Goal: Communication & Community: Ask a question

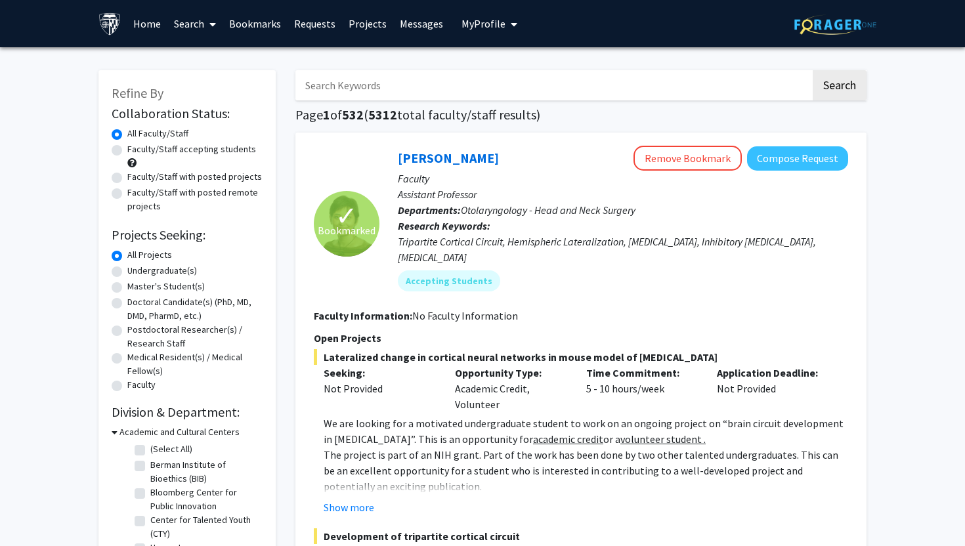
click at [416, 14] on link "Messages" at bounding box center [421, 24] width 56 height 46
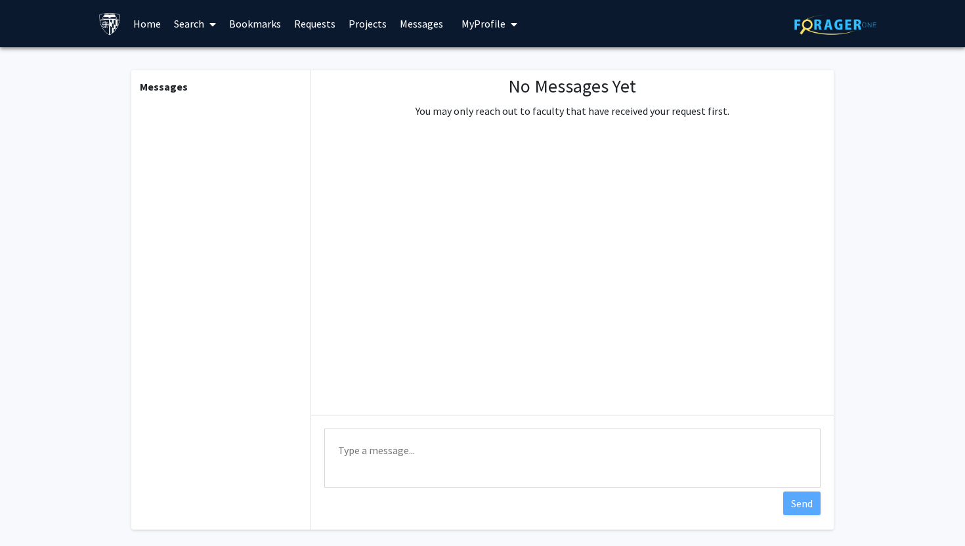
click at [410, 28] on link "Messages" at bounding box center [421, 24] width 56 height 46
click at [363, 16] on link "Projects" at bounding box center [367, 24] width 51 height 46
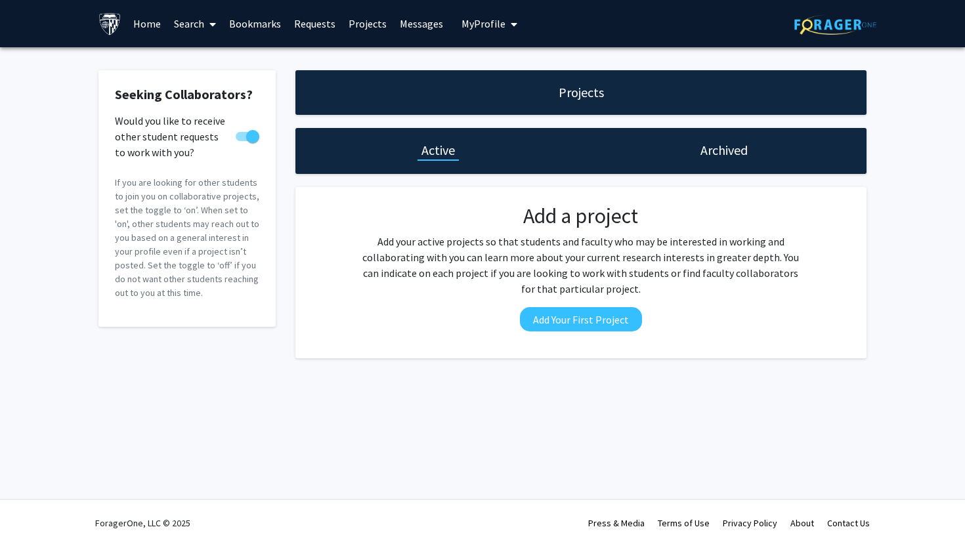
click at [266, 23] on link "Bookmarks" at bounding box center [254, 24] width 65 height 46
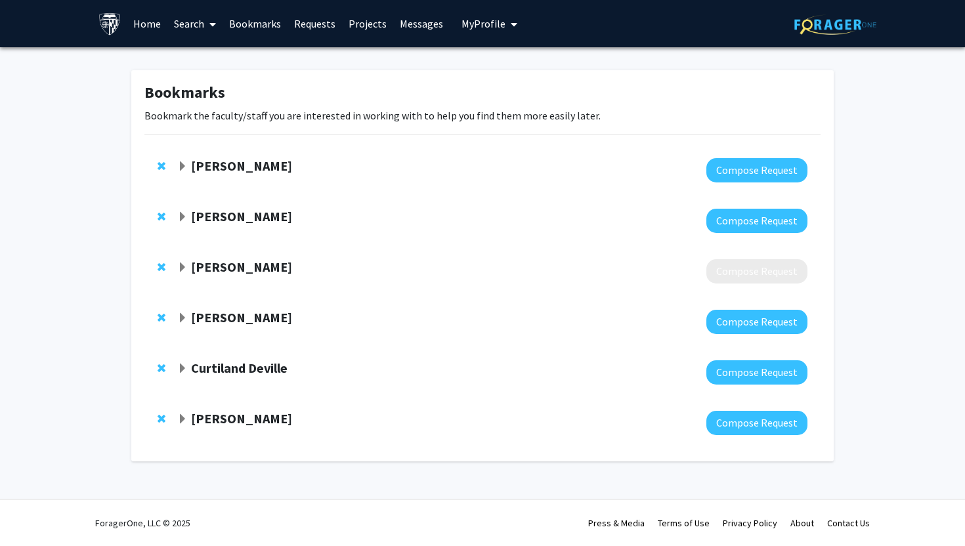
click at [302, 24] on link "Requests" at bounding box center [314, 24] width 54 height 46
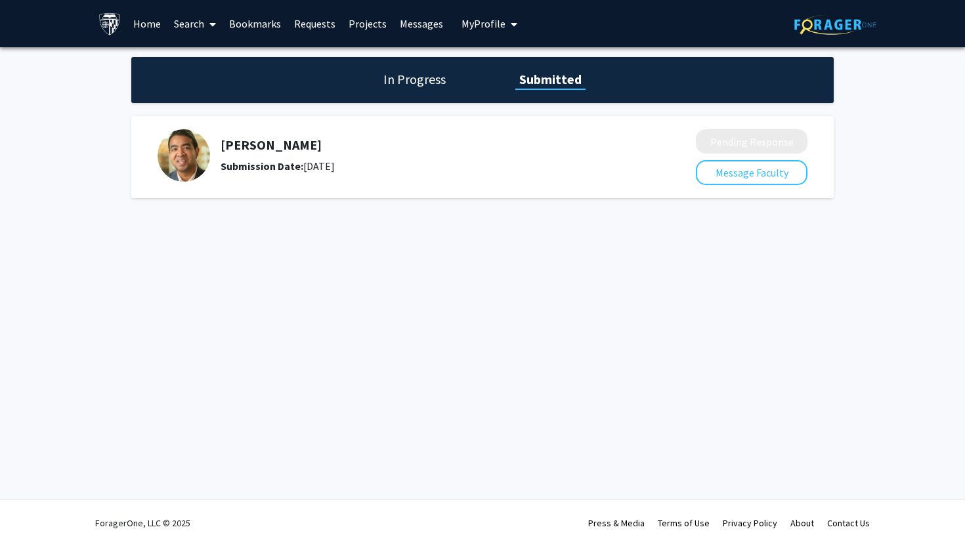
click at [148, 21] on link "Home" at bounding box center [147, 24] width 41 height 46
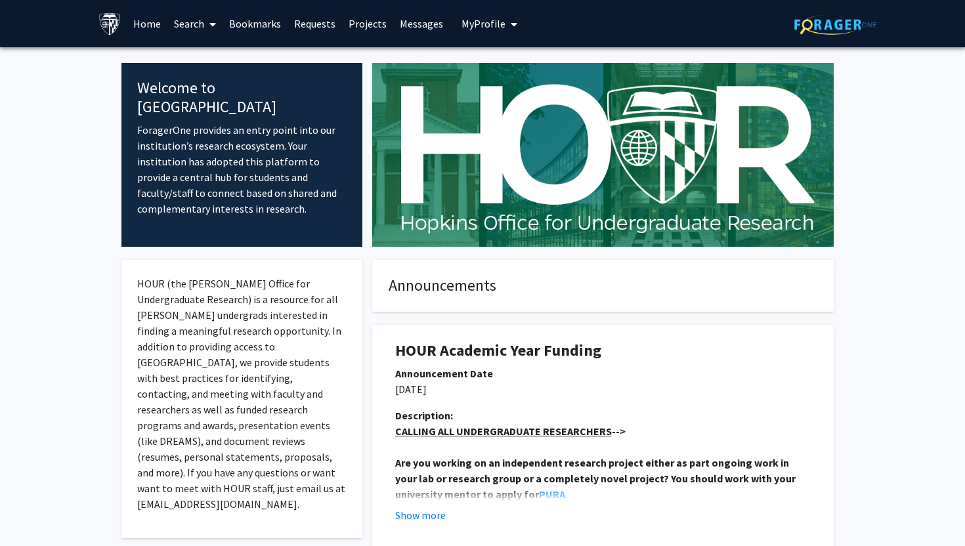
click at [209, 26] on span at bounding box center [210, 24] width 12 height 46
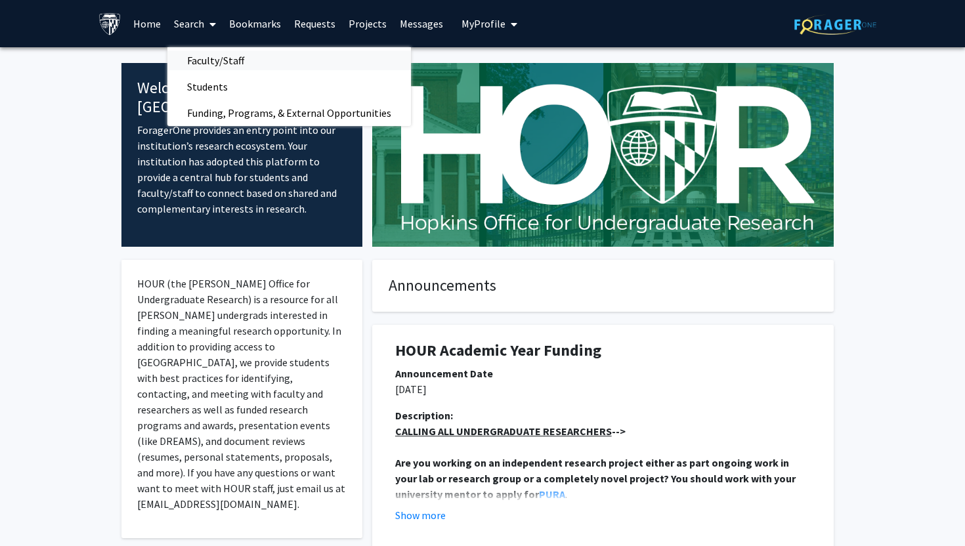
click at [213, 59] on span "Faculty/Staff" at bounding box center [215, 60] width 96 height 26
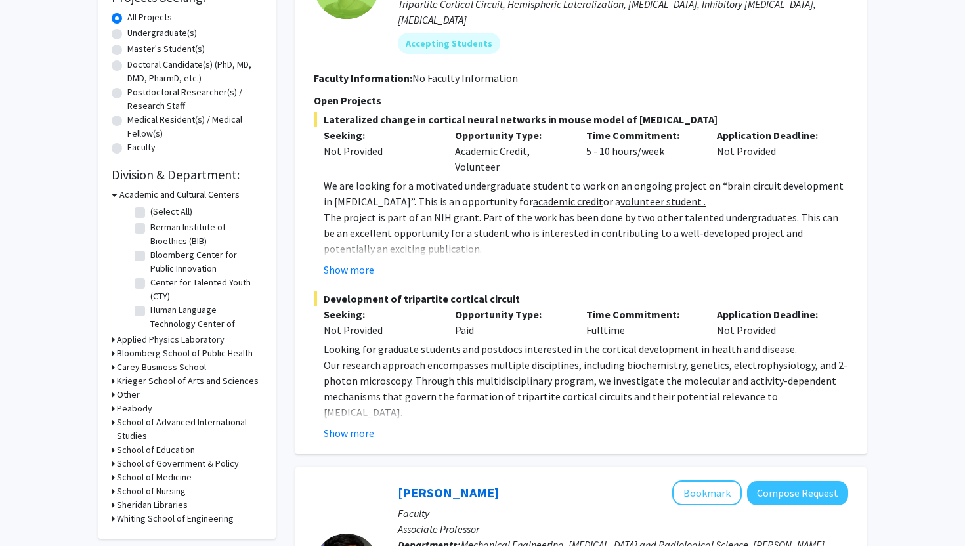
scroll to position [239, 0]
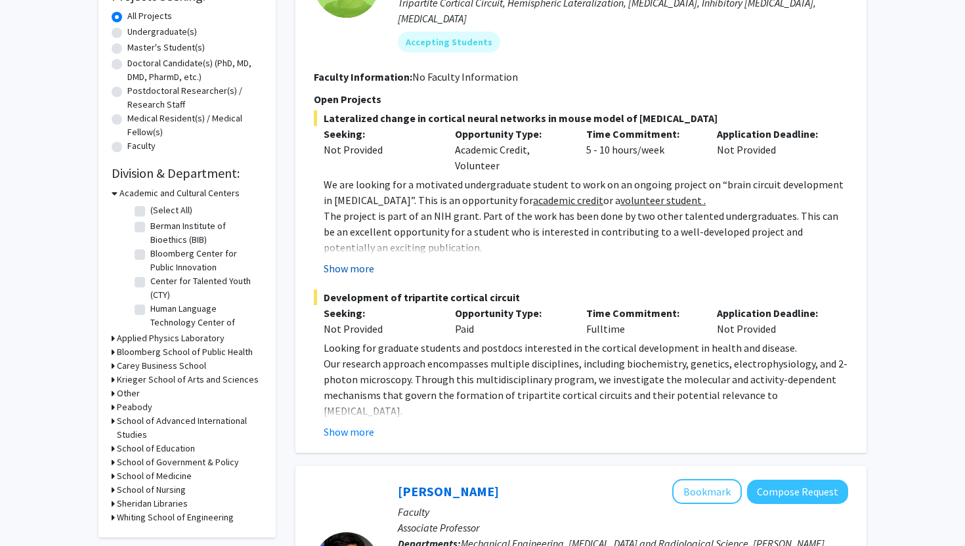
click at [345, 261] on button "Show more" at bounding box center [349, 269] width 51 height 16
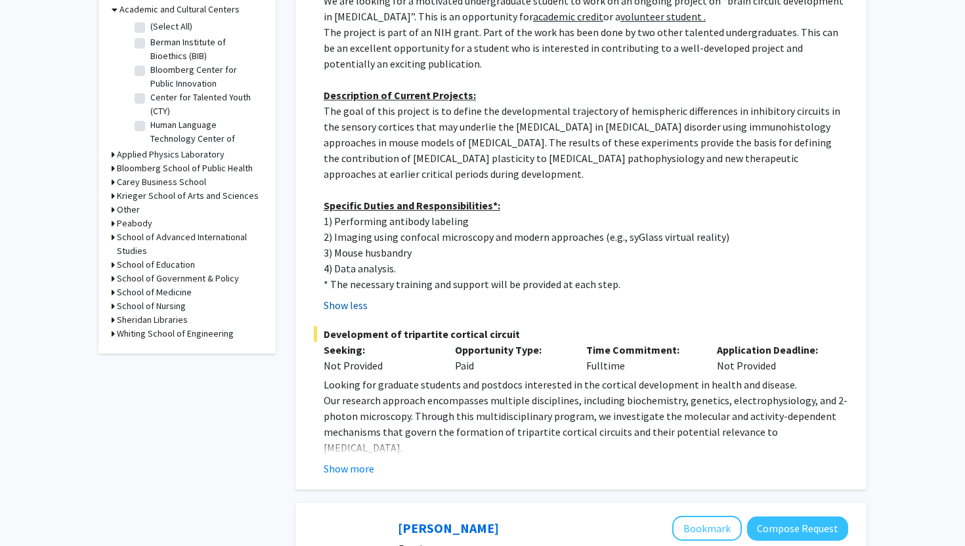
scroll to position [431, 0]
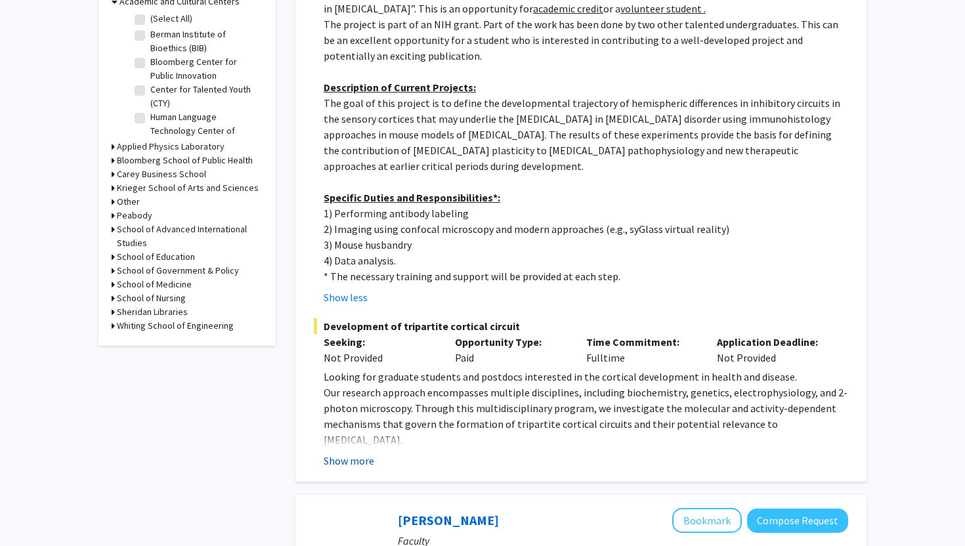
click at [344, 453] on button "Show more" at bounding box center [349, 461] width 51 height 16
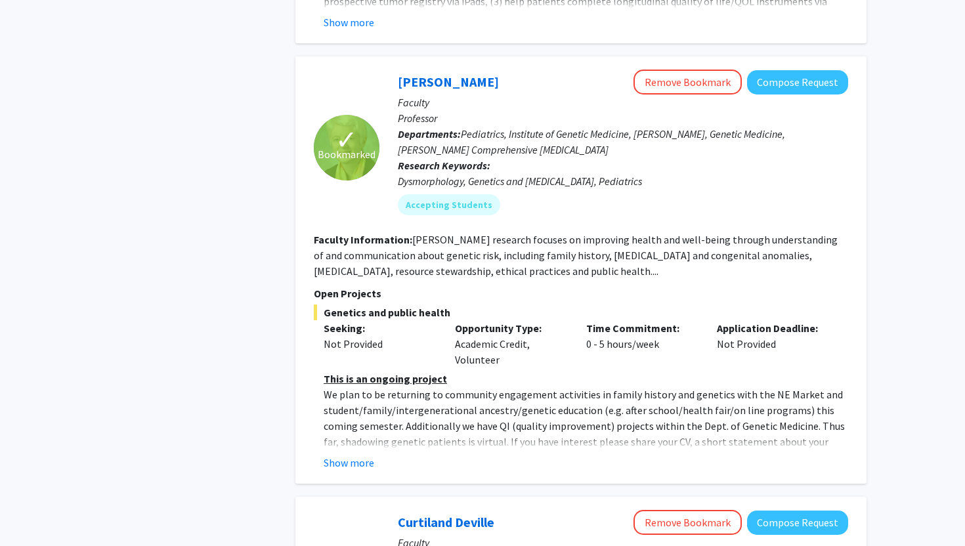
scroll to position [2368, 0]
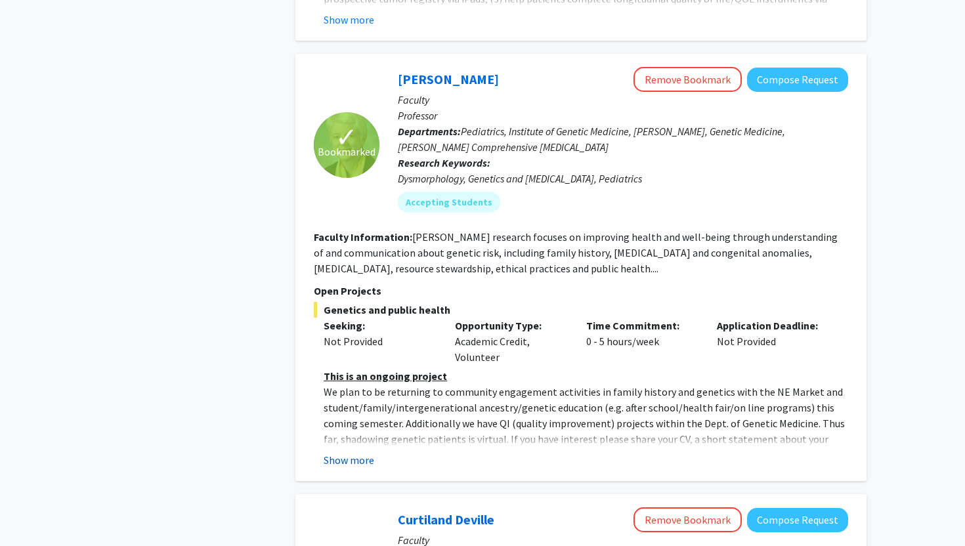
click at [360, 452] on button "Show more" at bounding box center [349, 460] width 51 height 16
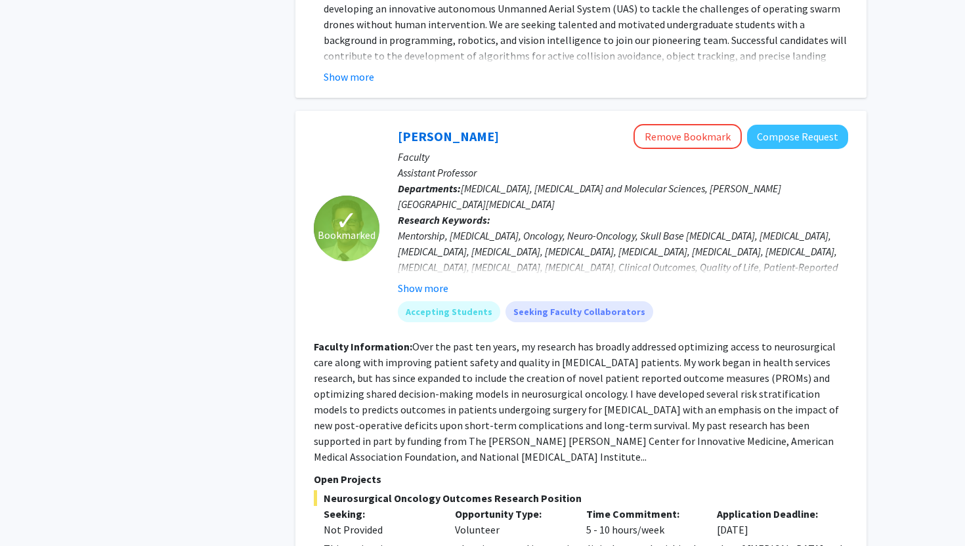
scroll to position [1558, 0]
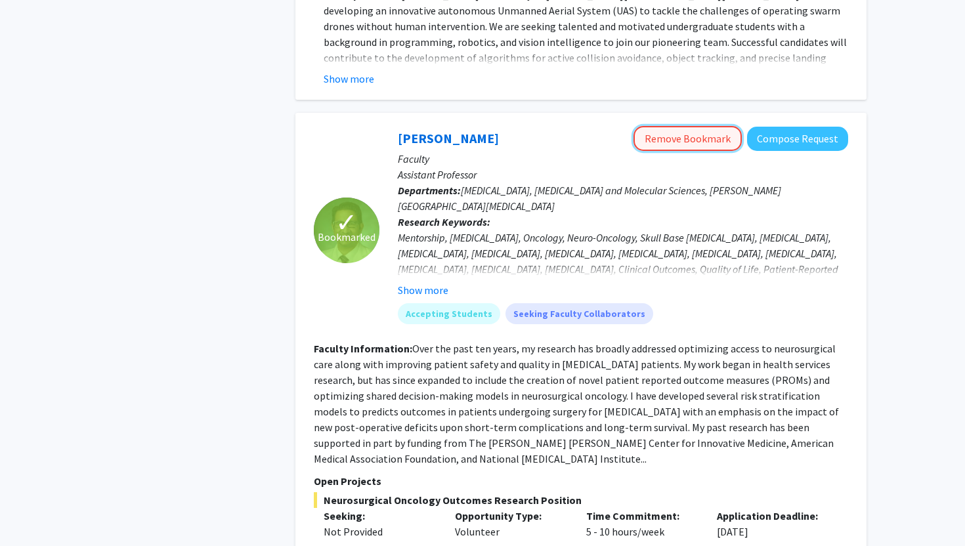
click at [673, 126] on button "Remove Bookmark" at bounding box center [687, 138] width 108 height 25
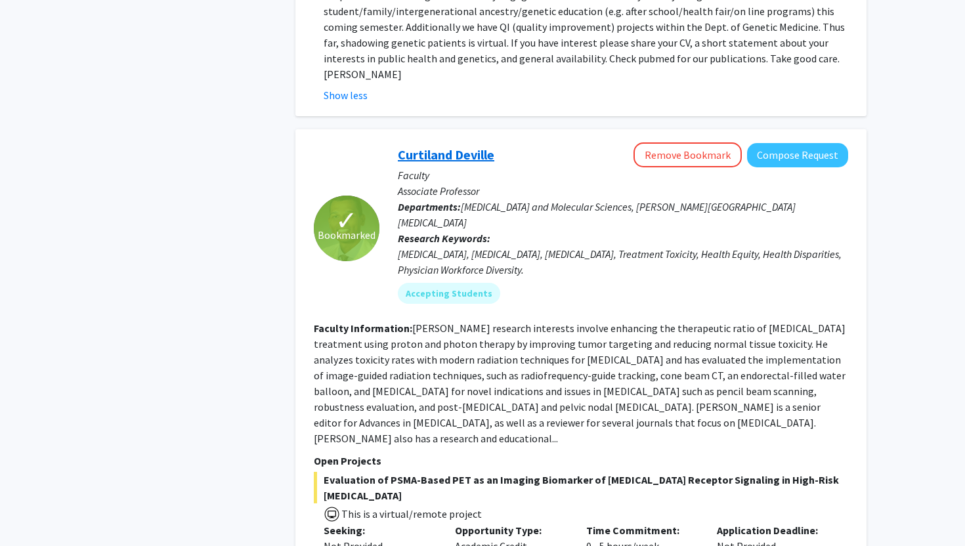
scroll to position [2758, 0]
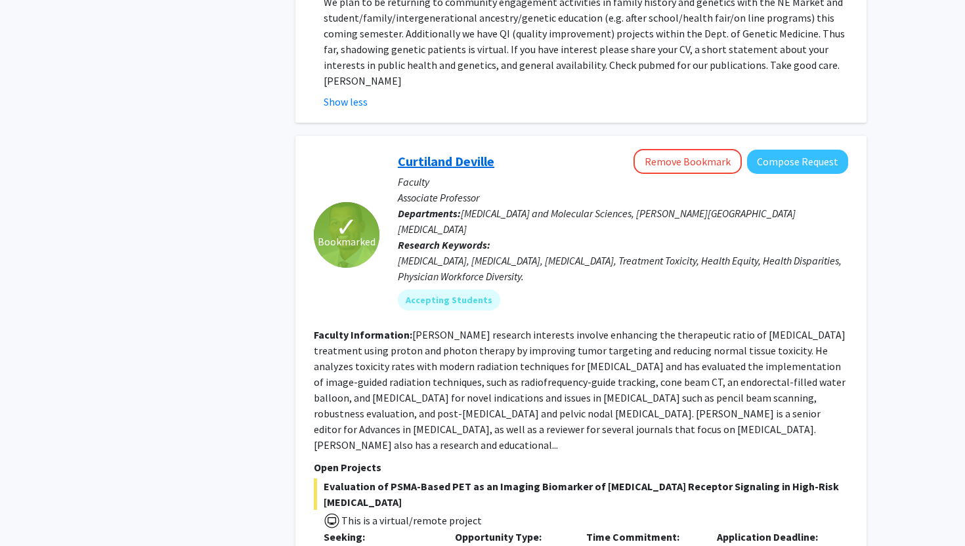
click at [427, 153] on link "Curtiland Deville" at bounding box center [446, 161] width 96 height 16
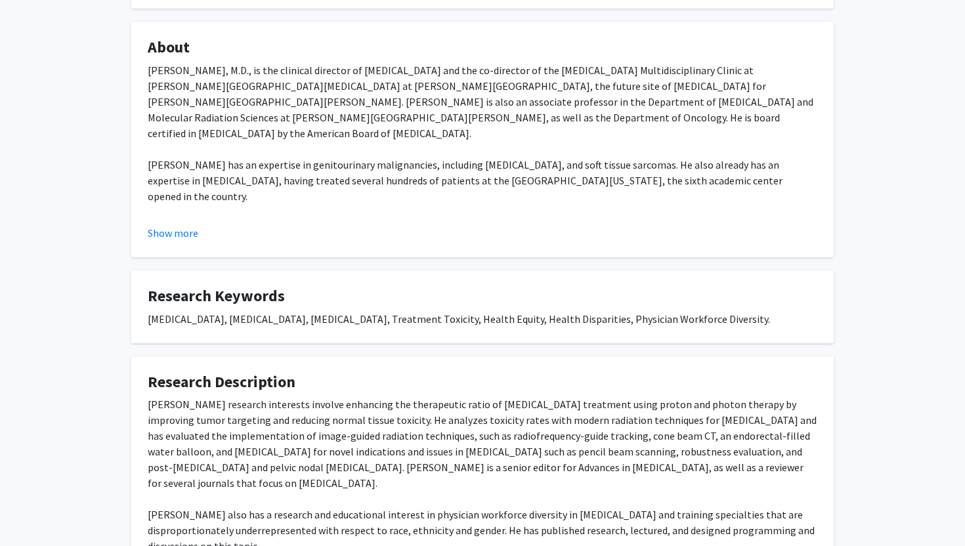
scroll to position [490, 0]
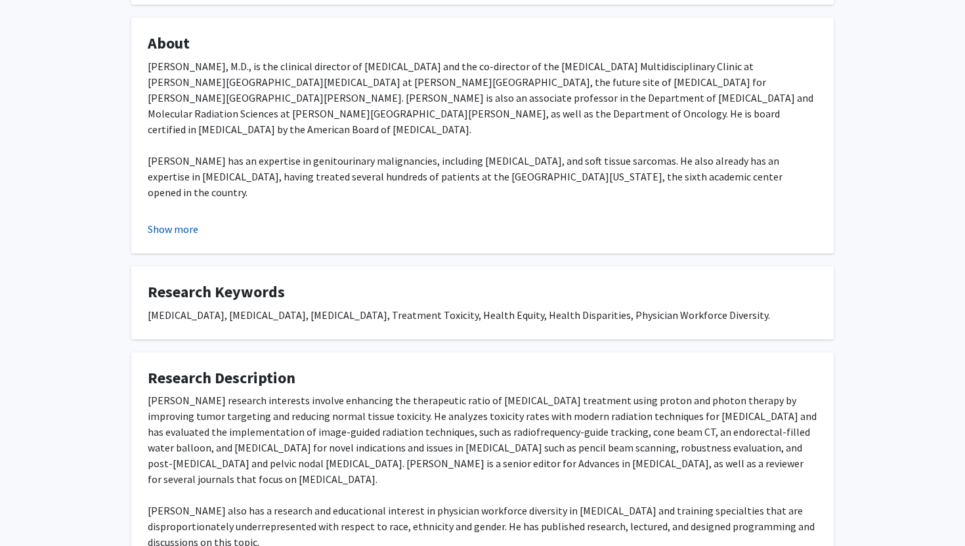
click at [167, 228] on button "Show more" at bounding box center [173, 229] width 51 height 16
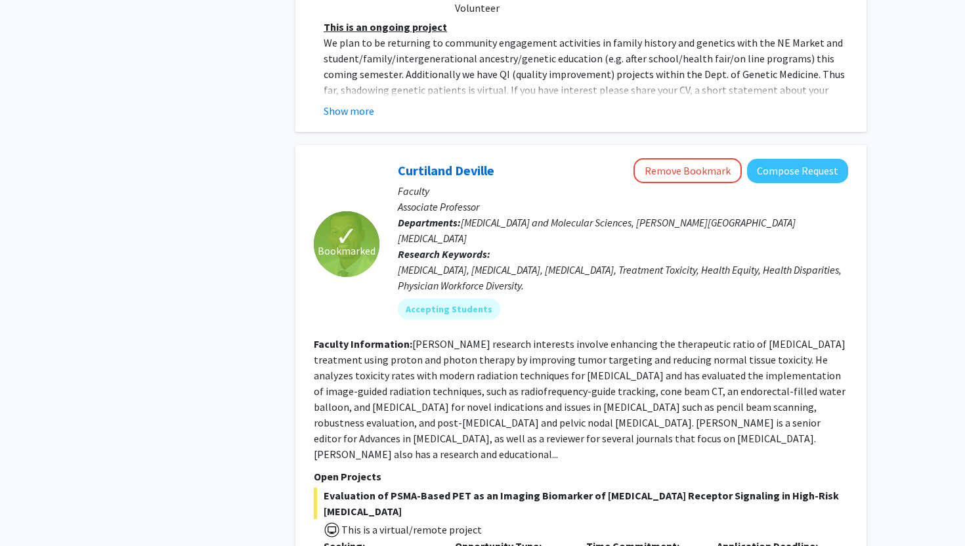
scroll to position [2466, 0]
click at [772, 158] on button "Compose Request" at bounding box center [797, 170] width 101 height 24
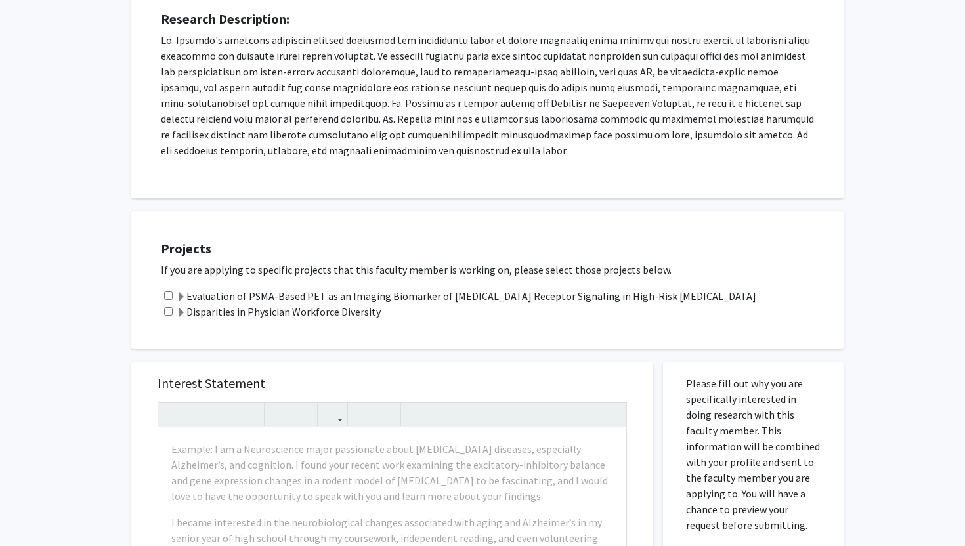
scroll to position [227, 0]
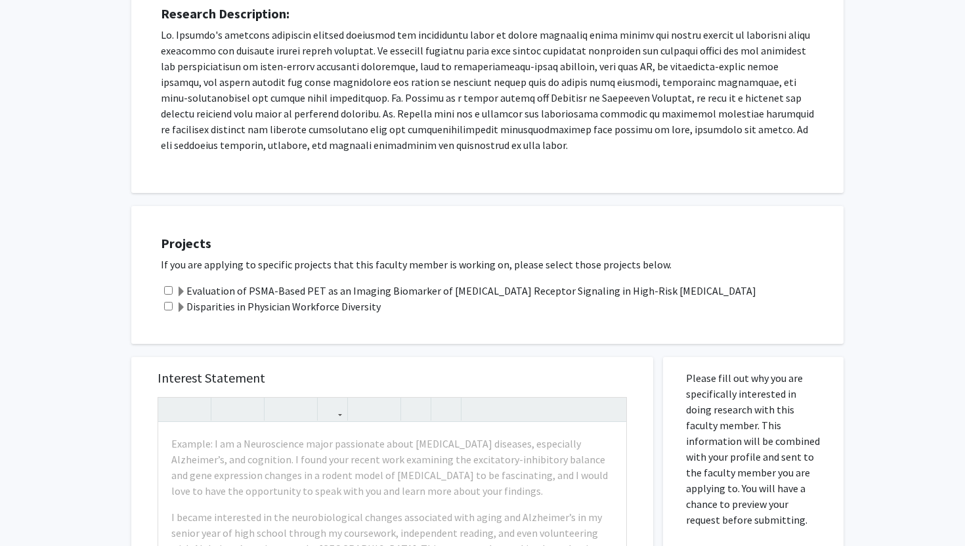
click at [169, 287] on input "checkbox" at bounding box center [168, 290] width 9 height 9
checkbox input "true"
click at [169, 306] on input "checkbox" at bounding box center [168, 306] width 9 height 9
checkbox input "true"
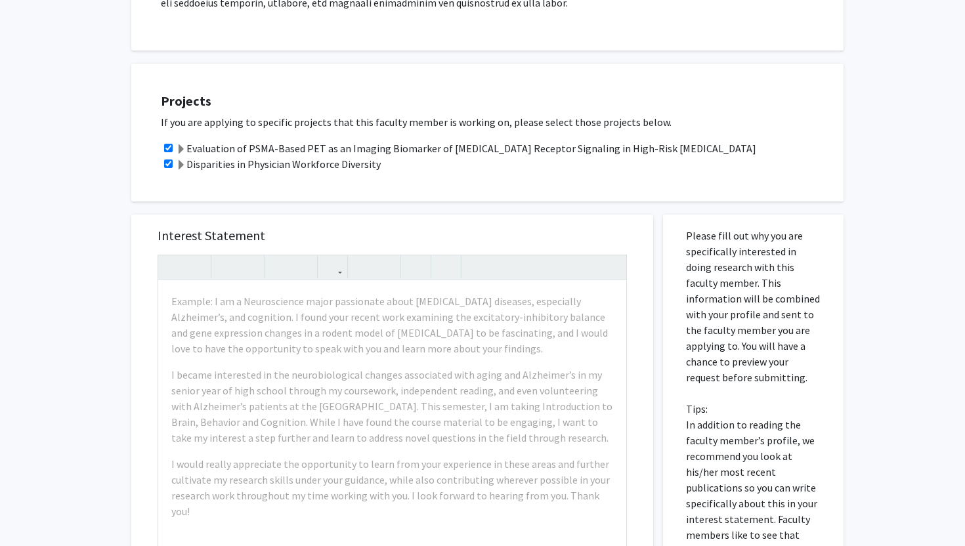
scroll to position [373, 0]
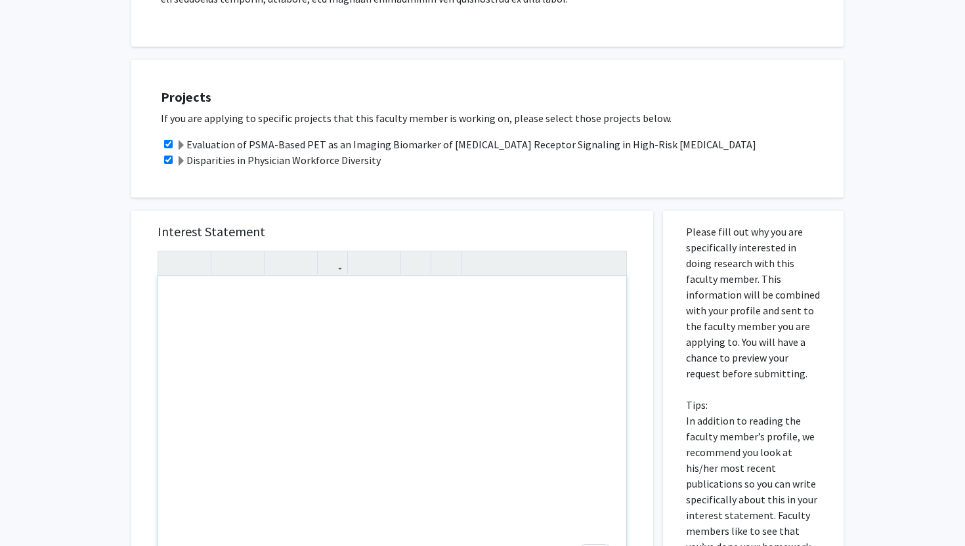
click at [203, 318] on div "To enrich screen reader interactions, please activate Accessibility in Grammarl…" at bounding box center [392, 426] width 468 height 301
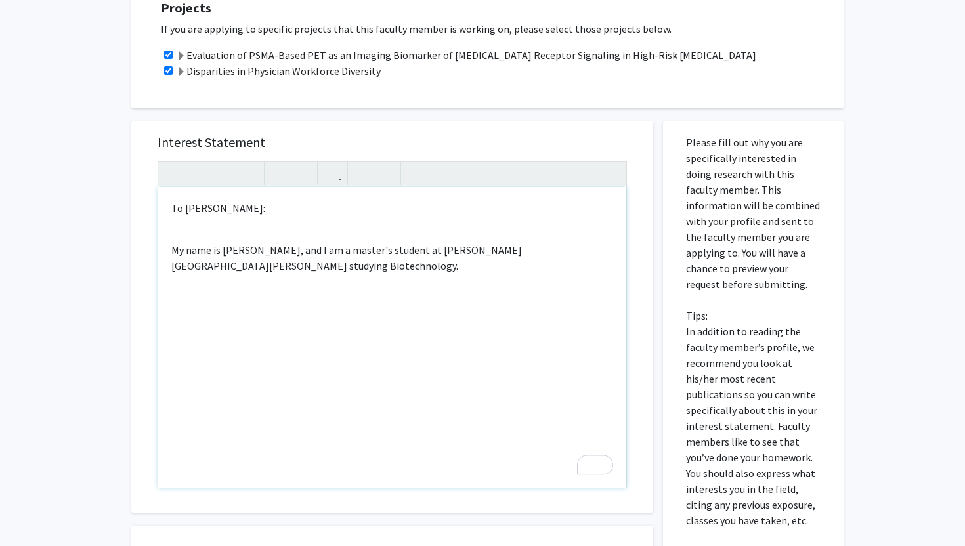
scroll to position [463, 0]
click at [257, 275] on div "To Dr. Deville: My name is Sai Keerthana Puvvula, and I am a master's student a…" at bounding box center [392, 336] width 468 height 301
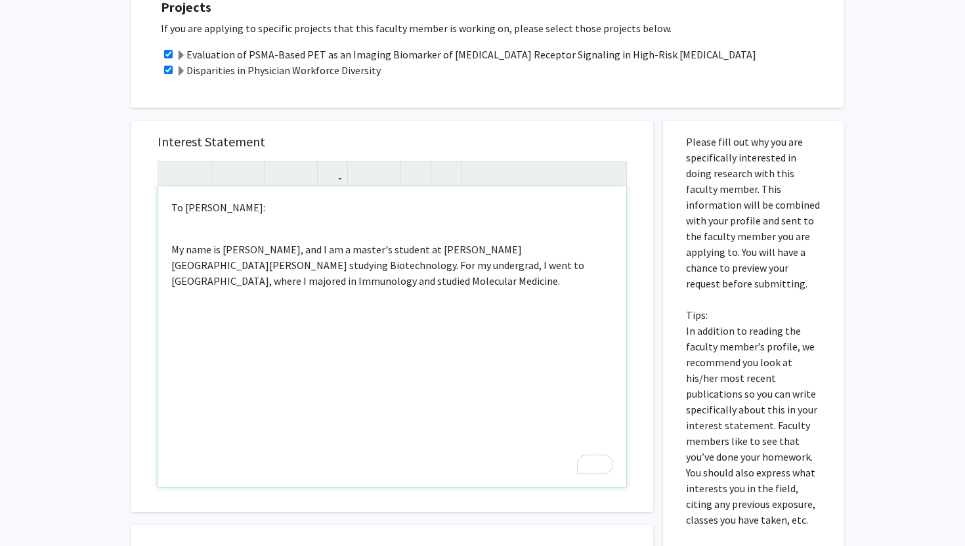
click at [278, 283] on p "My name is Sai Keerthana Puvvula, and I am a master's student at Johns Hopkins …" at bounding box center [392, 265] width 442 height 47
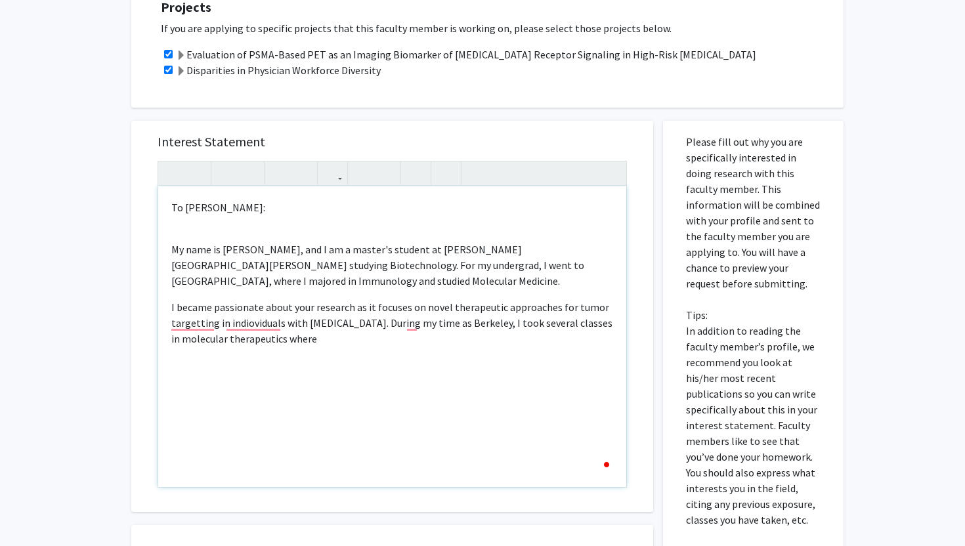
type textarea "<p>To Dr. Deville:</p><br><p>My name is Sai Keerthana Puvvula, and I am a maste…"
click at [257, 343] on p "I became passionate about your research as it focuses on novel therapeutic appr…" at bounding box center [392, 322] width 442 height 47
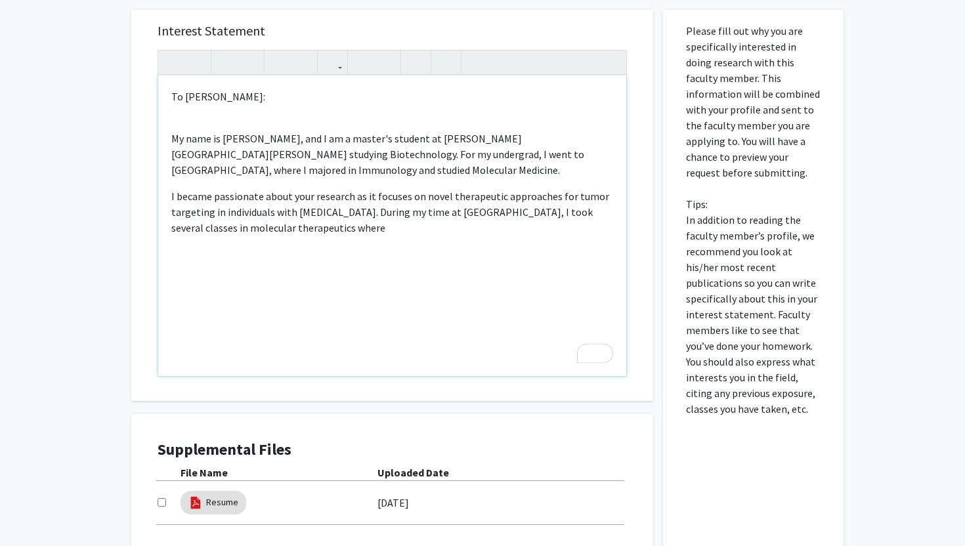
scroll to position [572, 0]
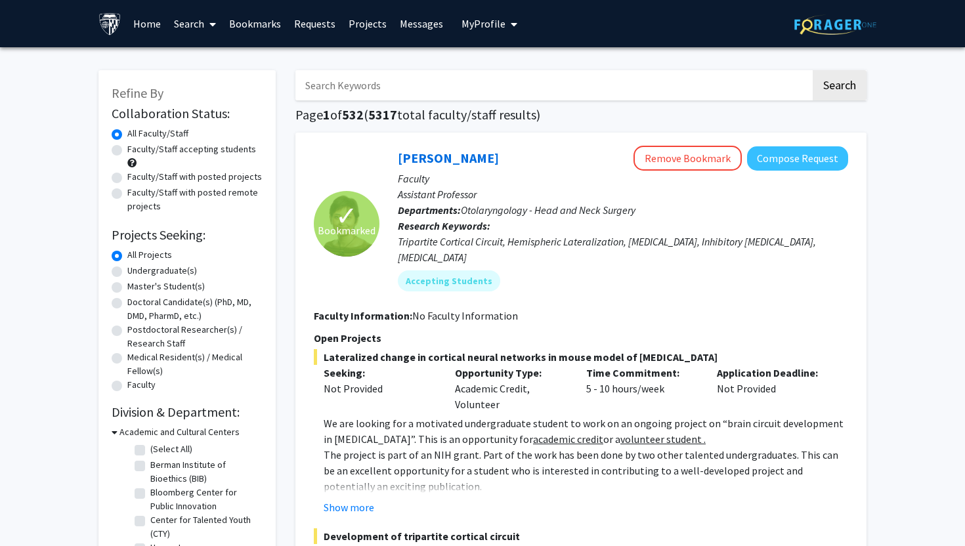
click at [403, 29] on link "Messages" at bounding box center [421, 24] width 56 height 46
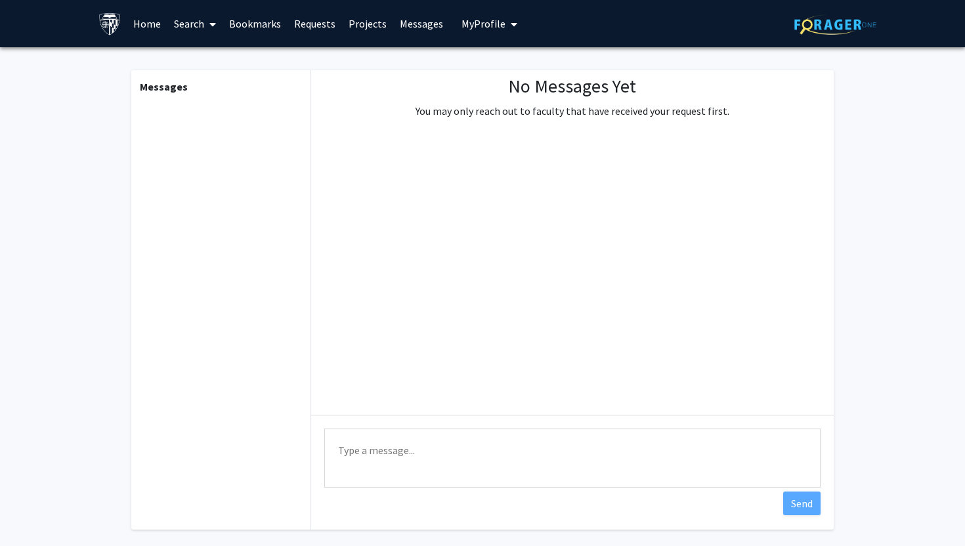
click at [312, 32] on link "Requests" at bounding box center [314, 24] width 54 height 46
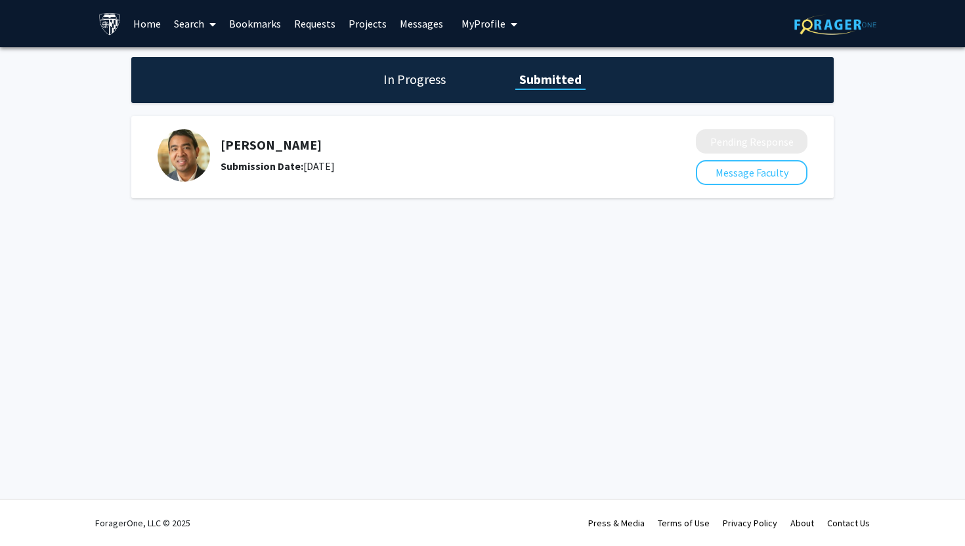
click at [517, 163] on div "Submission Date: September 08, 2025" at bounding box center [424, 166] width 406 height 16
click at [225, 142] on h5 "[PERSON_NAME]" at bounding box center [424, 145] width 406 height 16
click at [270, 145] on h5 "[PERSON_NAME]" at bounding box center [424, 145] width 406 height 16
click at [373, 167] on div "Submission Date: September 08, 2025" at bounding box center [424, 166] width 406 height 16
click at [740, 175] on button "Message Faculty" at bounding box center [752, 172] width 112 height 25
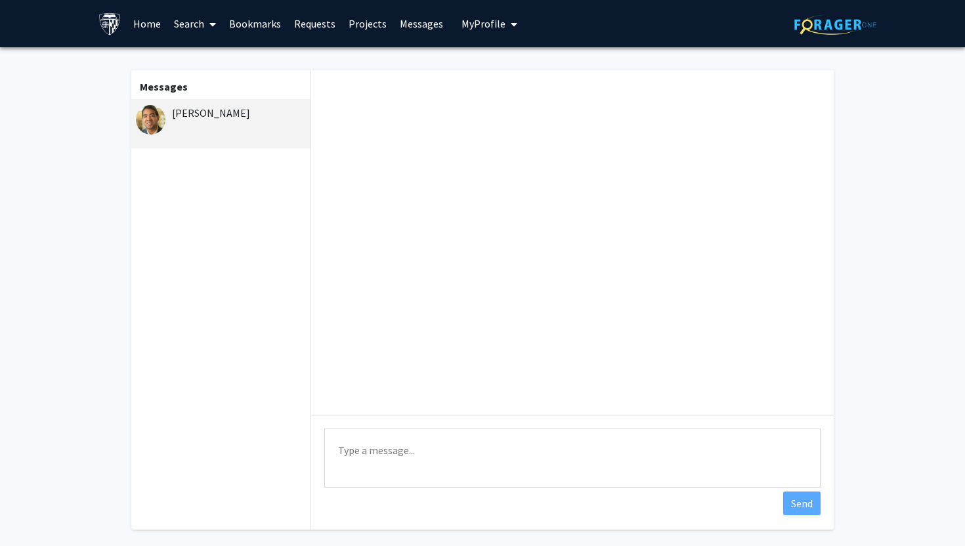
click at [236, 33] on link "Bookmarks" at bounding box center [254, 24] width 65 height 46
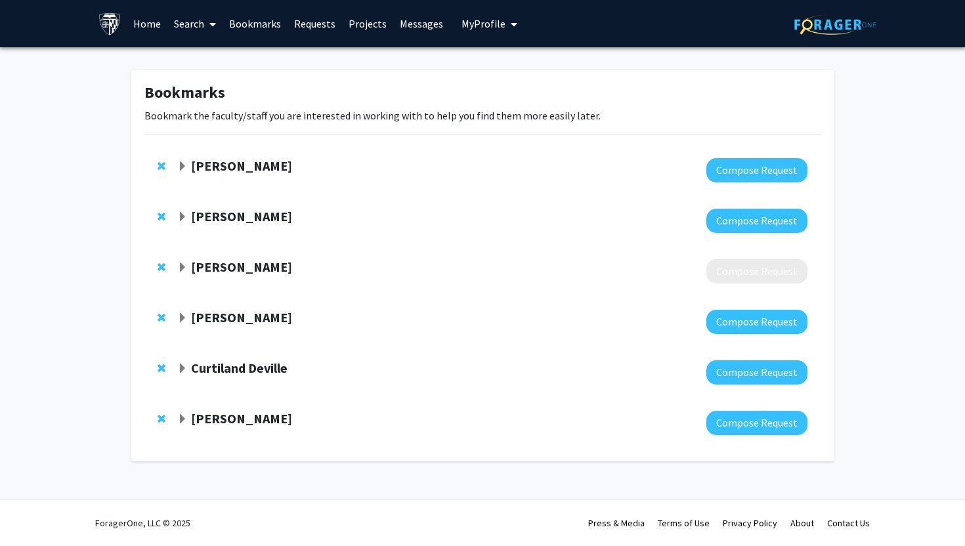
click at [150, 29] on link "Home" at bounding box center [147, 24] width 41 height 46
